Goal: Task Accomplishment & Management: Manage account settings

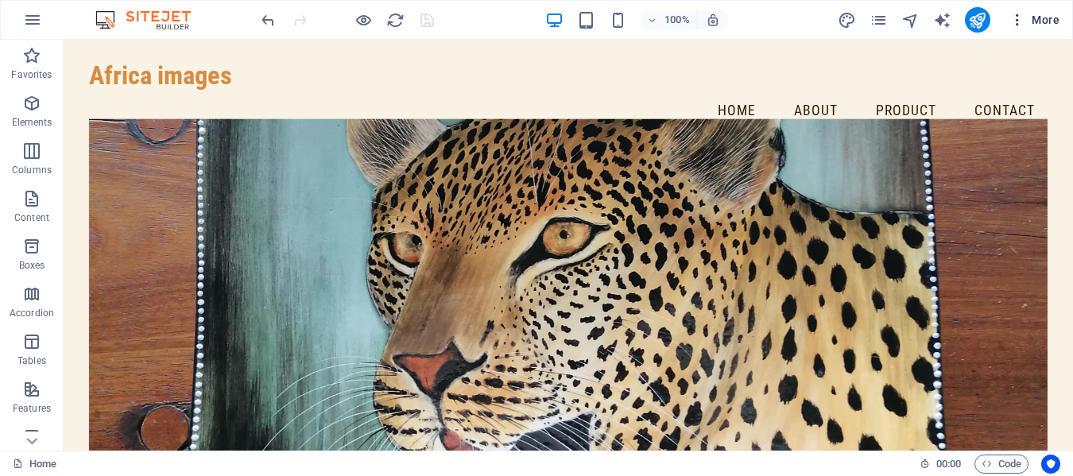
click at [1044, 19] on span "More" at bounding box center [1035, 20] width 50 height 16
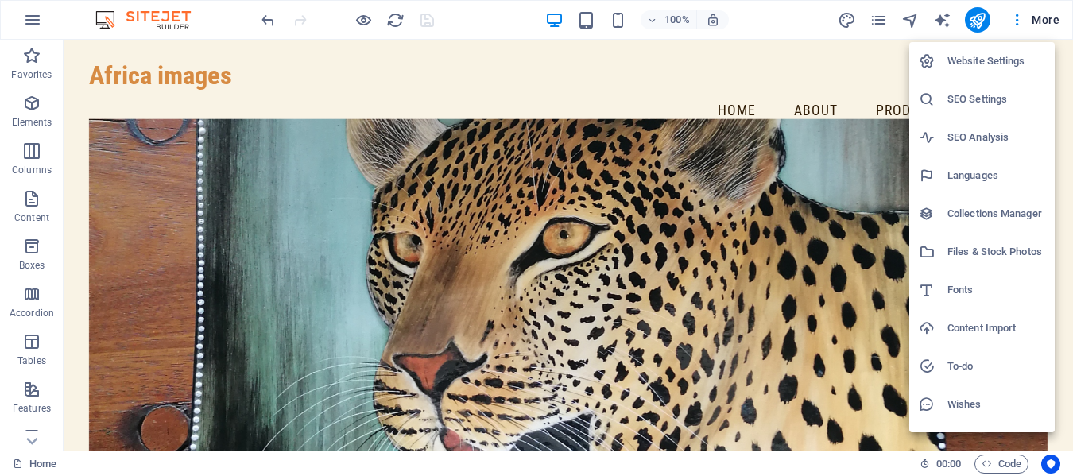
click at [1047, 21] on div at bounding box center [536, 238] width 1073 height 476
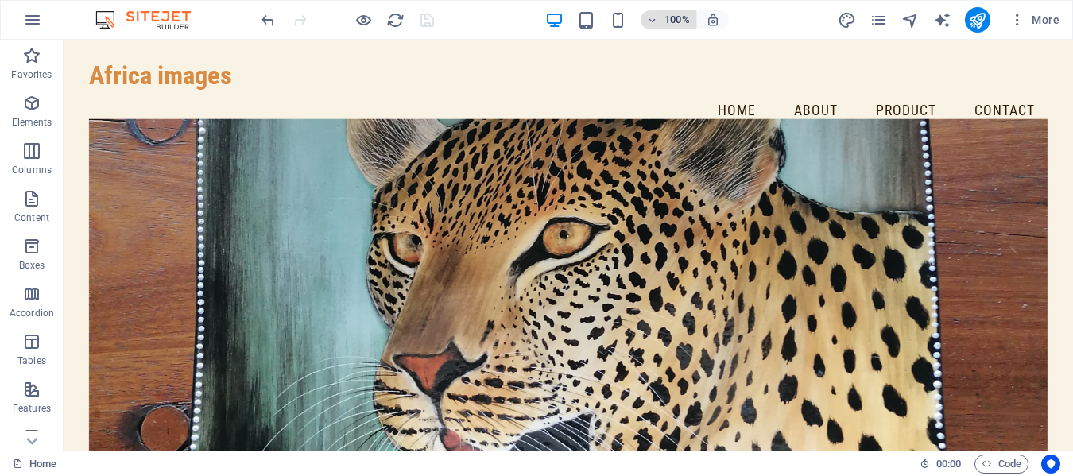
click at [653, 19] on icon "button" at bounding box center [652, 20] width 11 height 10
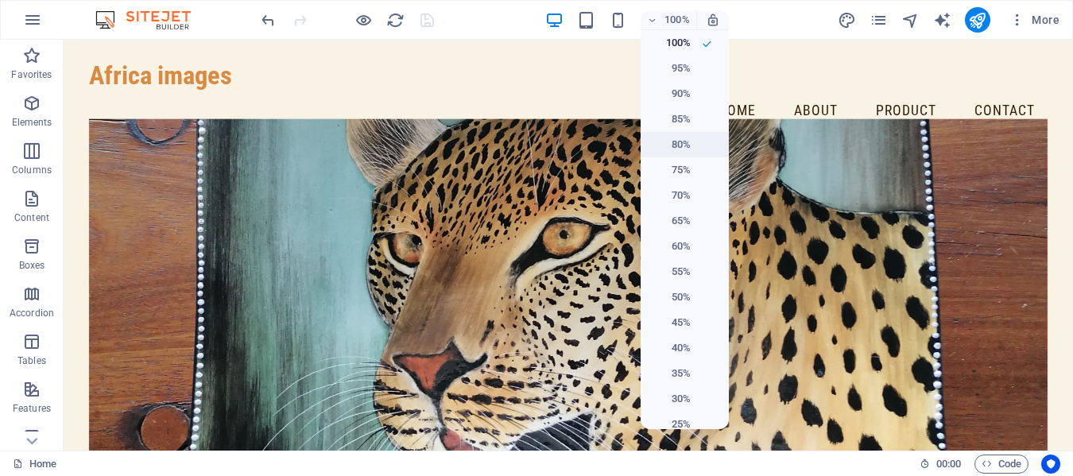
click at [674, 147] on h6 "80%" at bounding box center [670, 144] width 41 height 19
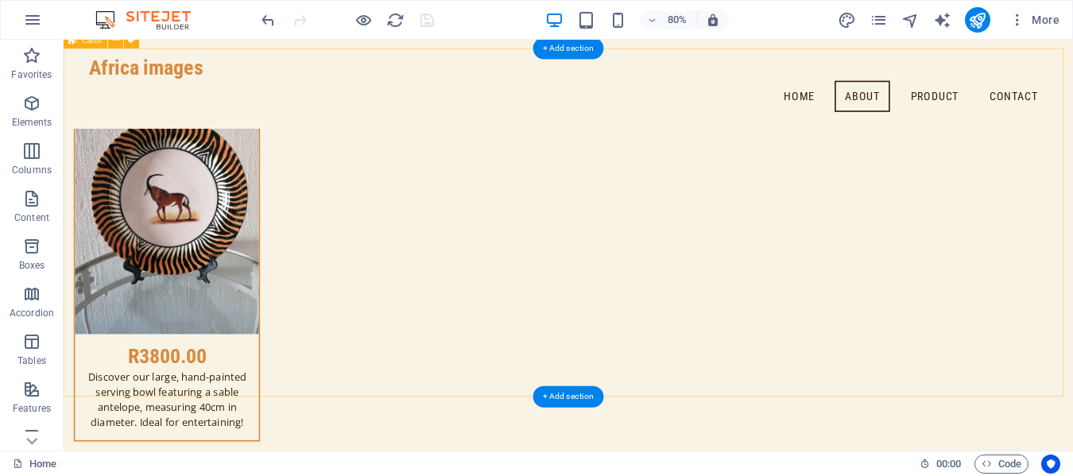
scroll to position [1863, 0]
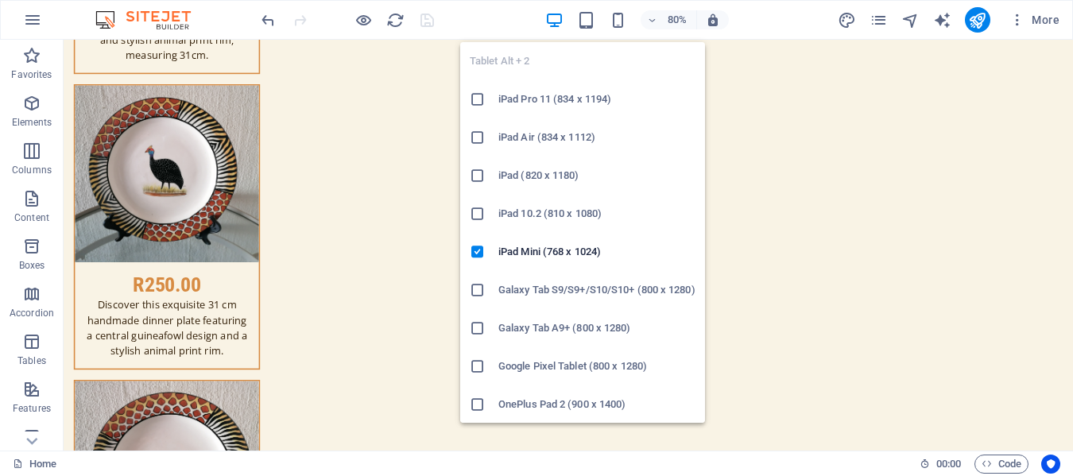
drag, startPoint x: 590, startPoint y: 18, endPoint x: 589, endPoint y: 45, distance: 26.2
click at [590, 19] on icon "button" at bounding box center [586, 20] width 18 height 18
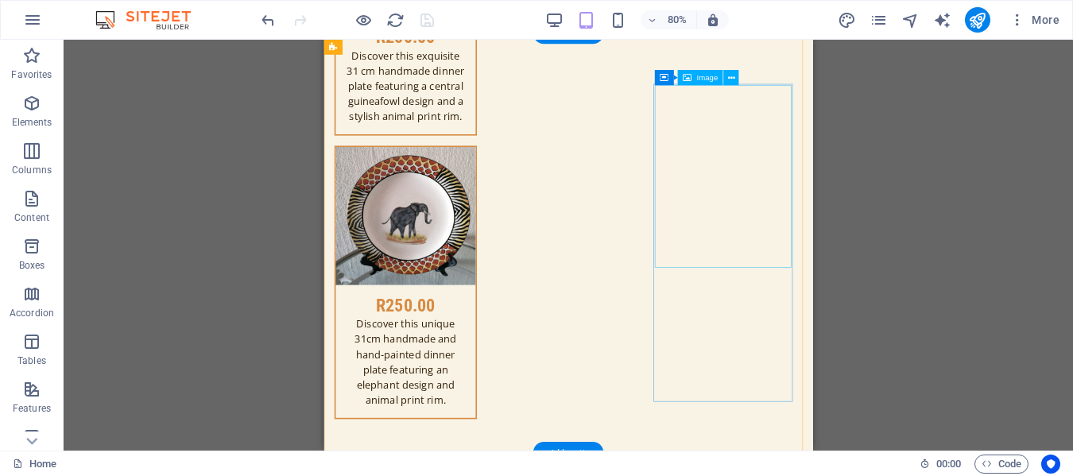
scroll to position [4636, 0]
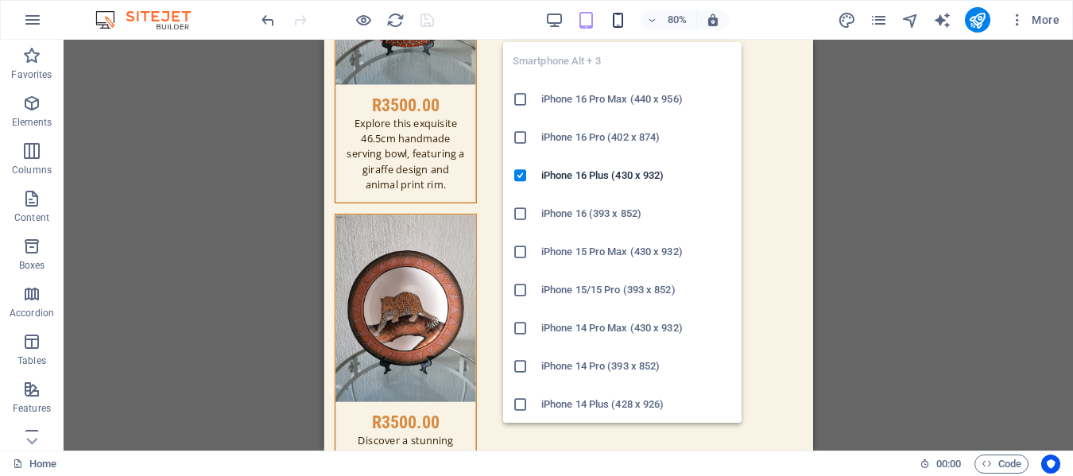
click at [626, 22] on icon "button" at bounding box center [618, 20] width 18 height 18
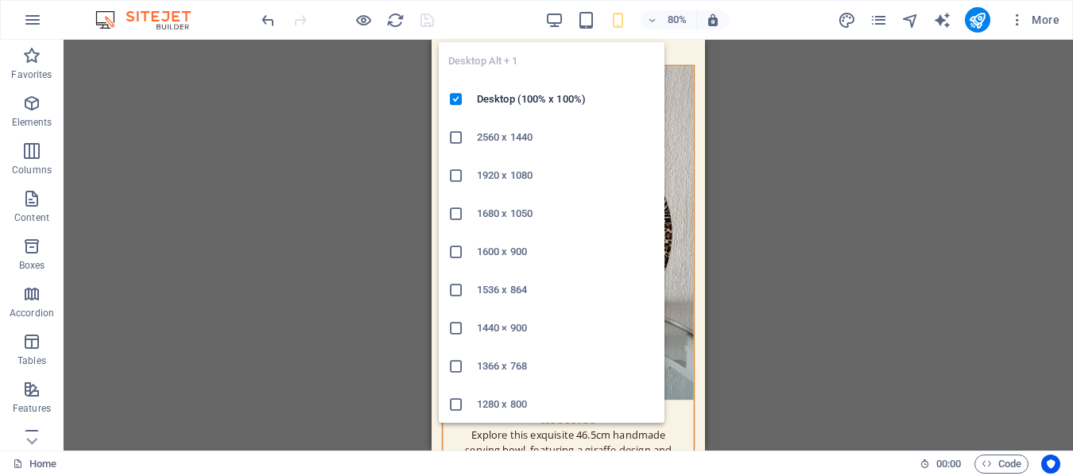
drag, startPoint x: 556, startPoint y: 18, endPoint x: 625, endPoint y: 59, distance: 80.2
click at [557, 18] on icon "button" at bounding box center [554, 20] width 18 height 18
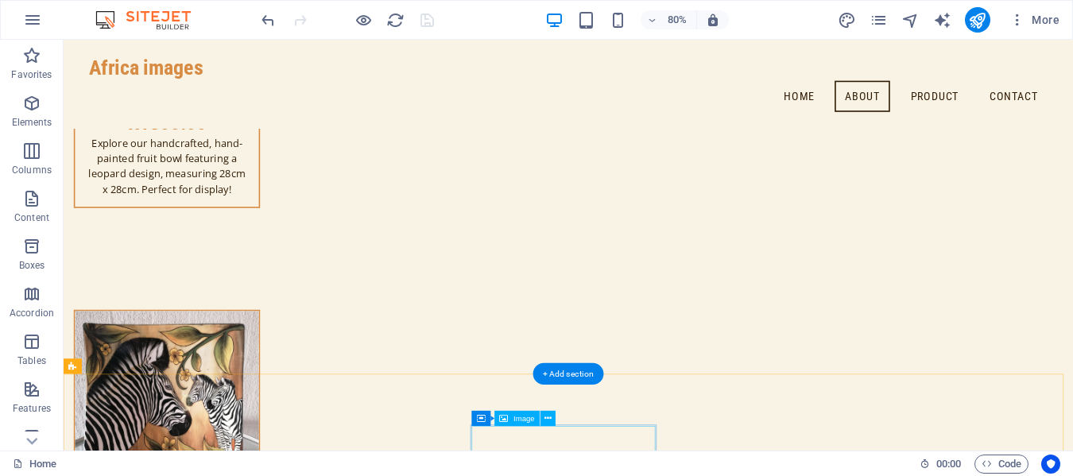
scroll to position [10477, 0]
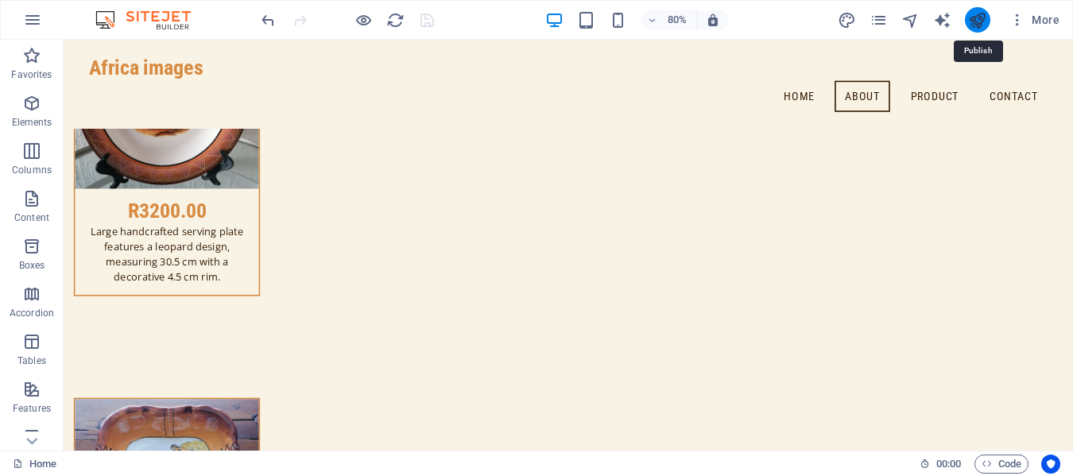
click at [980, 14] on icon "publish" at bounding box center [977, 20] width 18 height 18
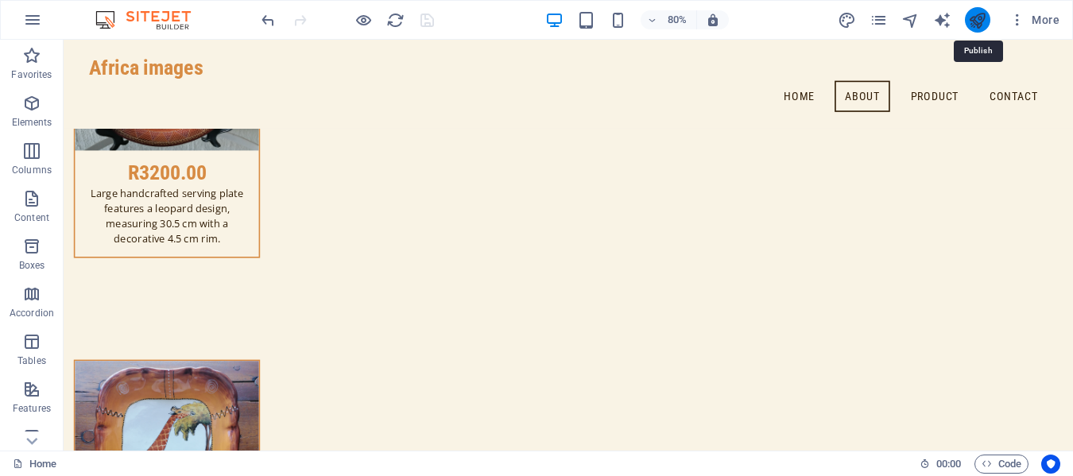
click at [977, 20] on icon "publish" at bounding box center [977, 20] width 18 height 18
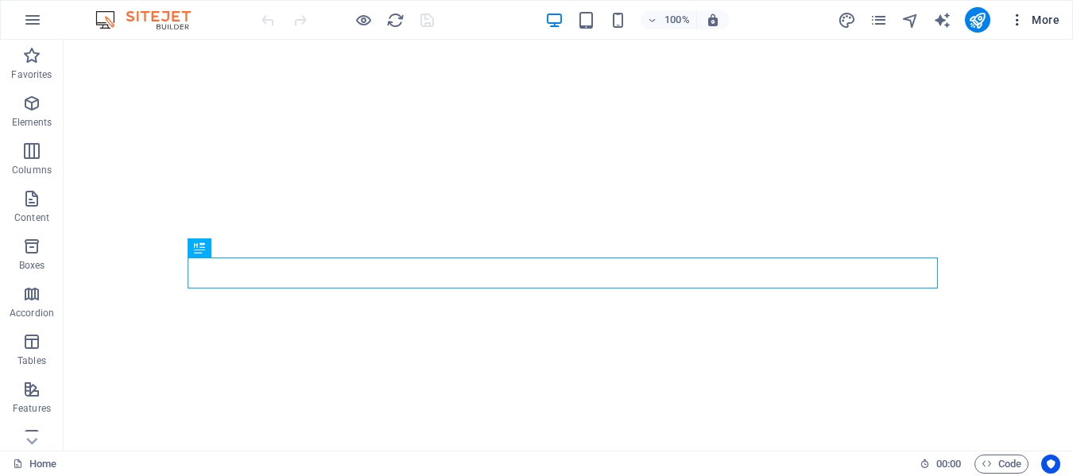
click at [1050, 16] on span "More" at bounding box center [1035, 20] width 50 height 16
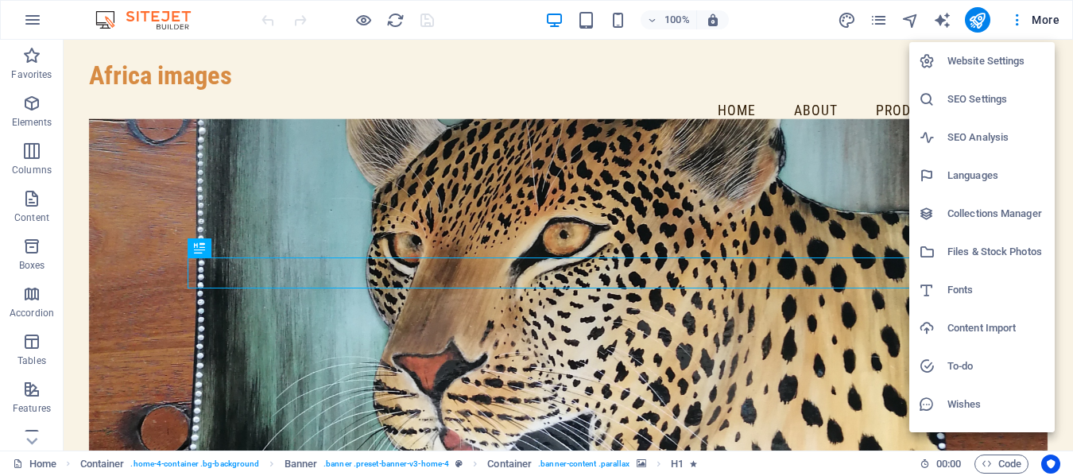
drag, startPoint x: 1050, startPoint y: 16, endPoint x: 1006, endPoint y: 64, distance: 65.8
click at [1006, 64] on h6 "Website Settings" at bounding box center [997, 61] width 98 height 19
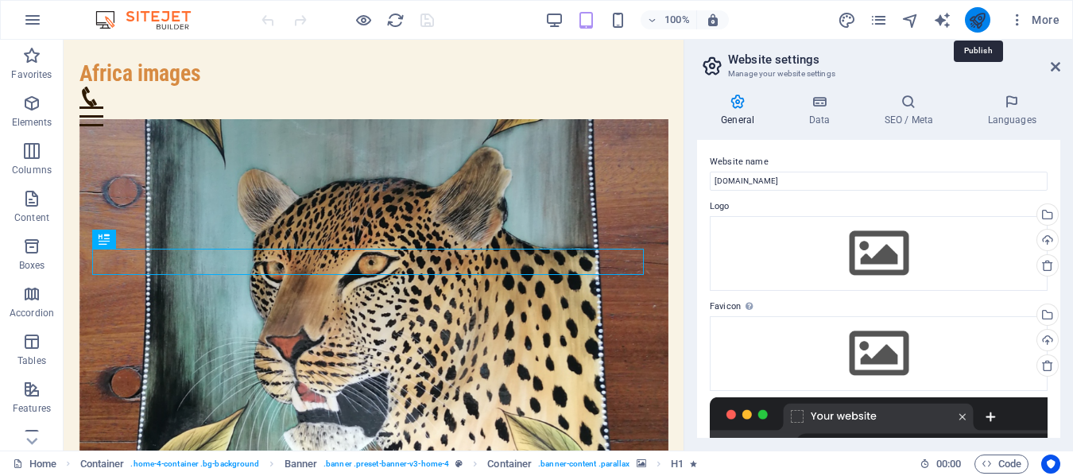
click at [976, 20] on icon "publish" at bounding box center [977, 20] width 18 height 18
